Goal: Information Seeking & Learning: Learn about a topic

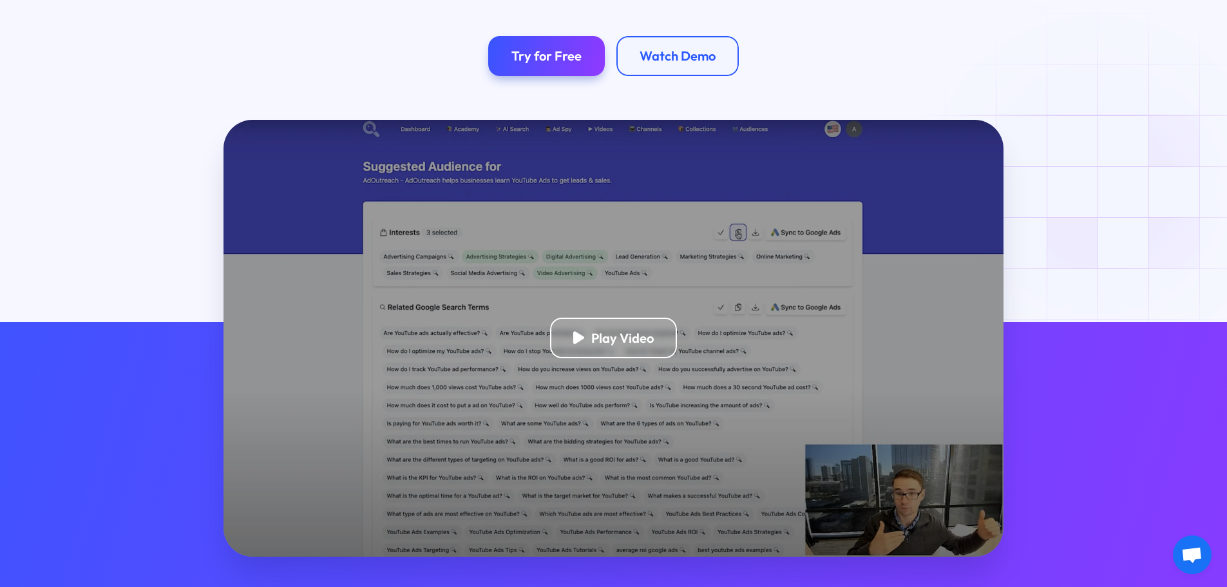
scroll to position [322, 0]
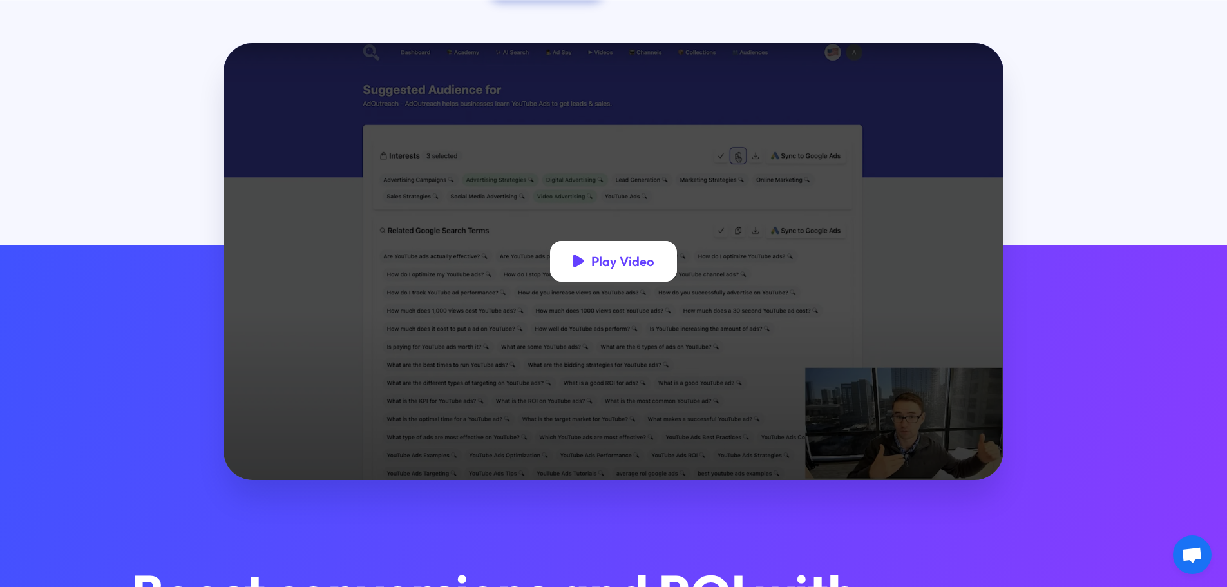
click at [640, 264] on div "Play Video" at bounding box center [622, 261] width 62 height 16
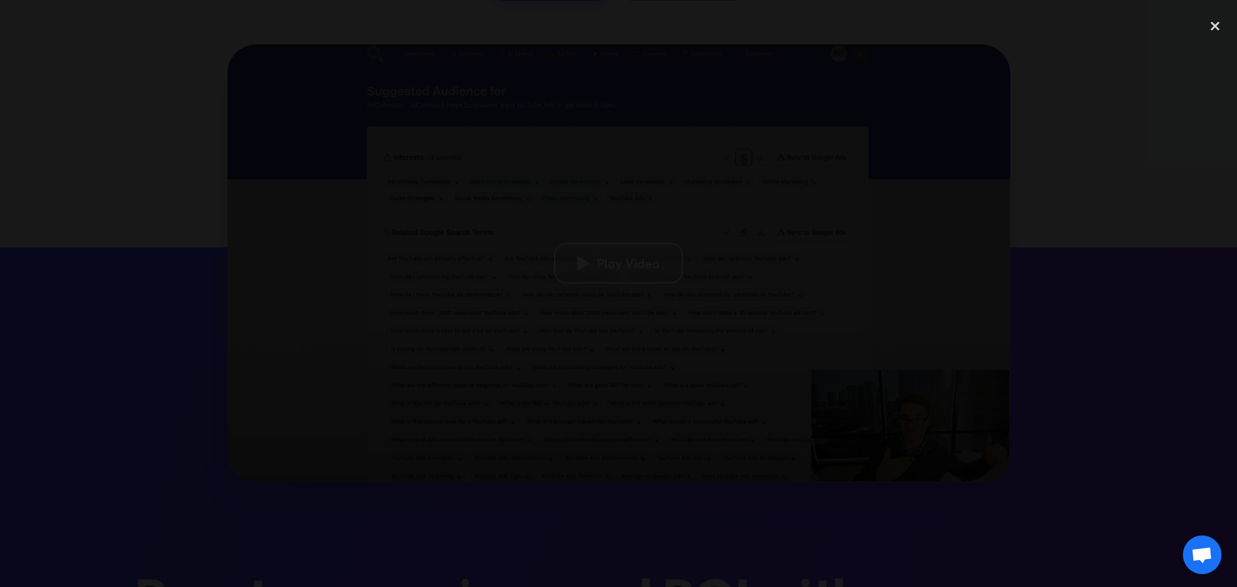
click at [1140, 208] on div at bounding box center [618, 294] width 1237 height 564
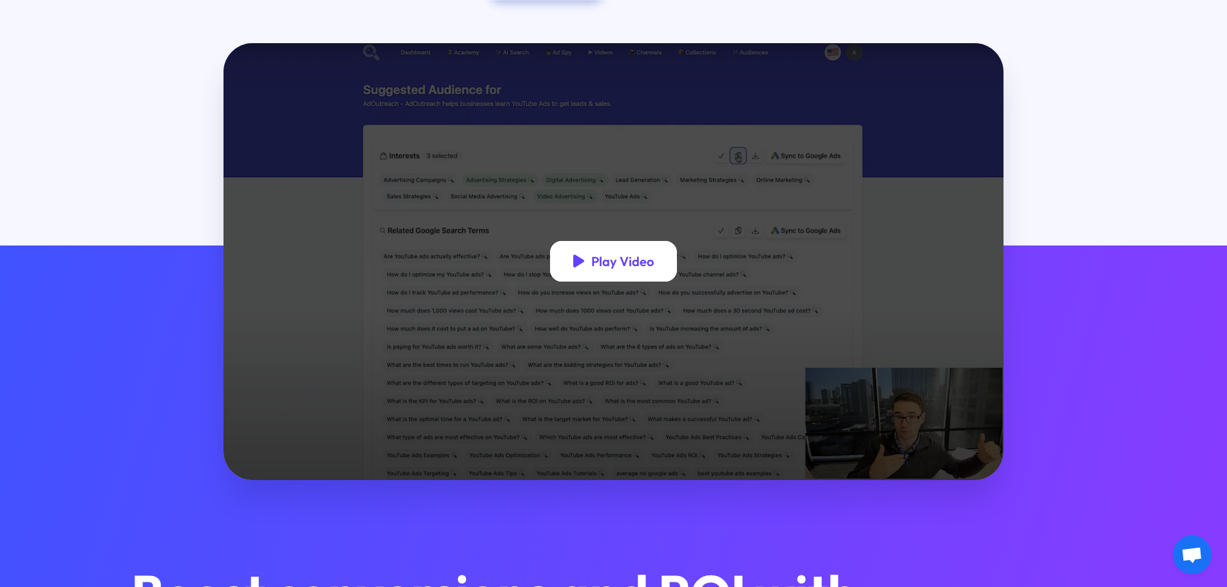
click at [664, 264] on div "Play Video" at bounding box center [614, 261] width 128 height 41
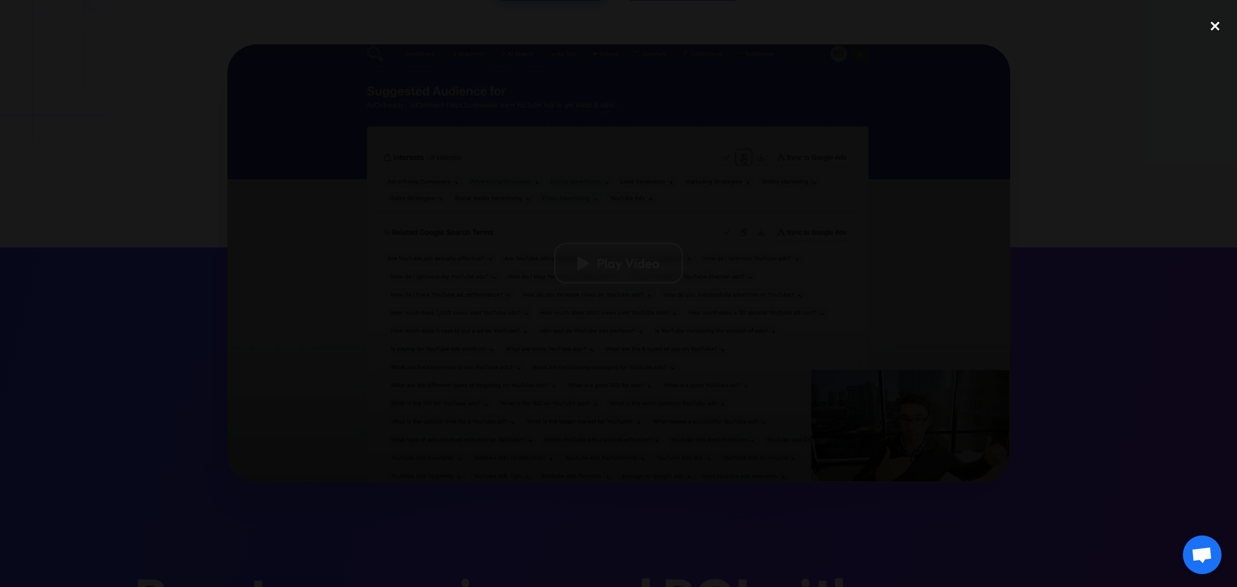
click at [1218, 27] on div "close lightbox" at bounding box center [1215, 26] width 44 height 28
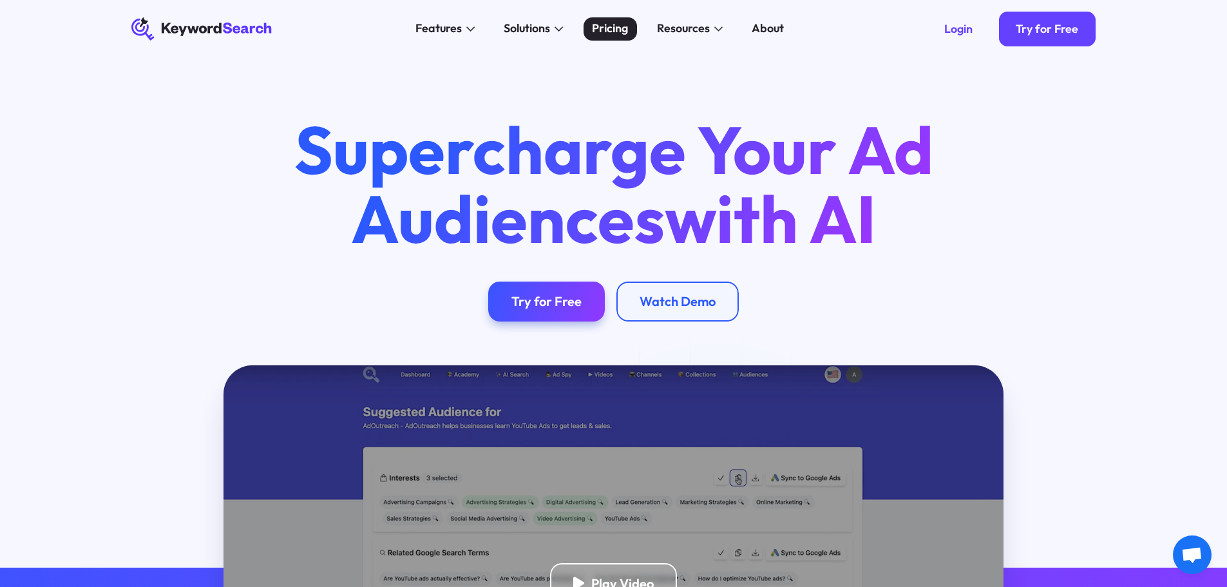
click at [611, 28] on div "Pricing" at bounding box center [610, 28] width 36 height 17
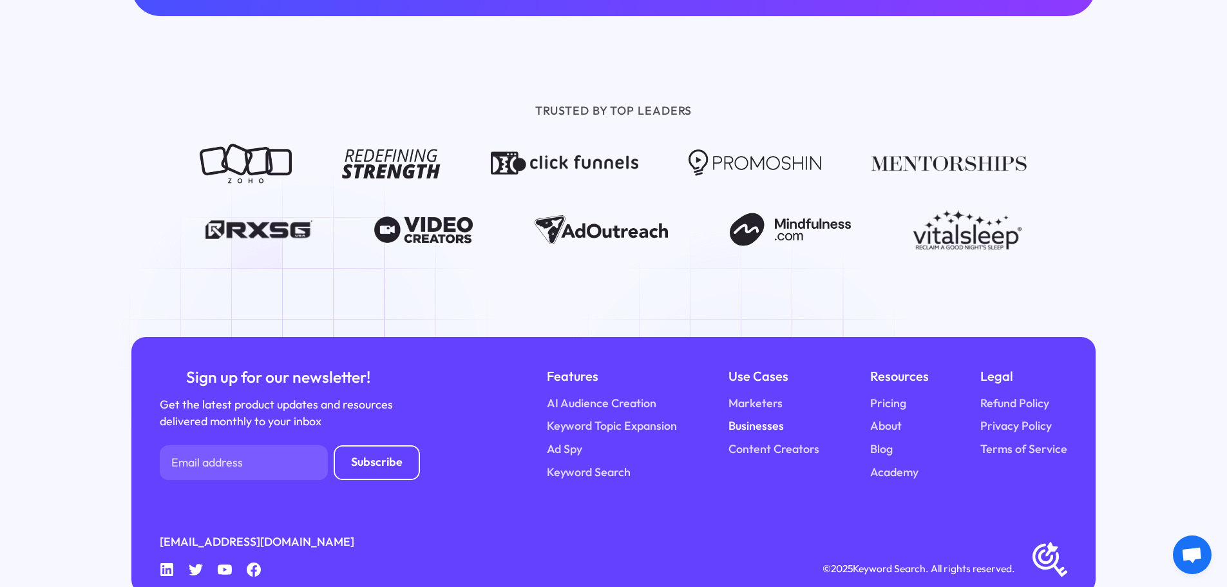
scroll to position [1700, 0]
